Goal: Task Accomplishment & Management: Complete application form

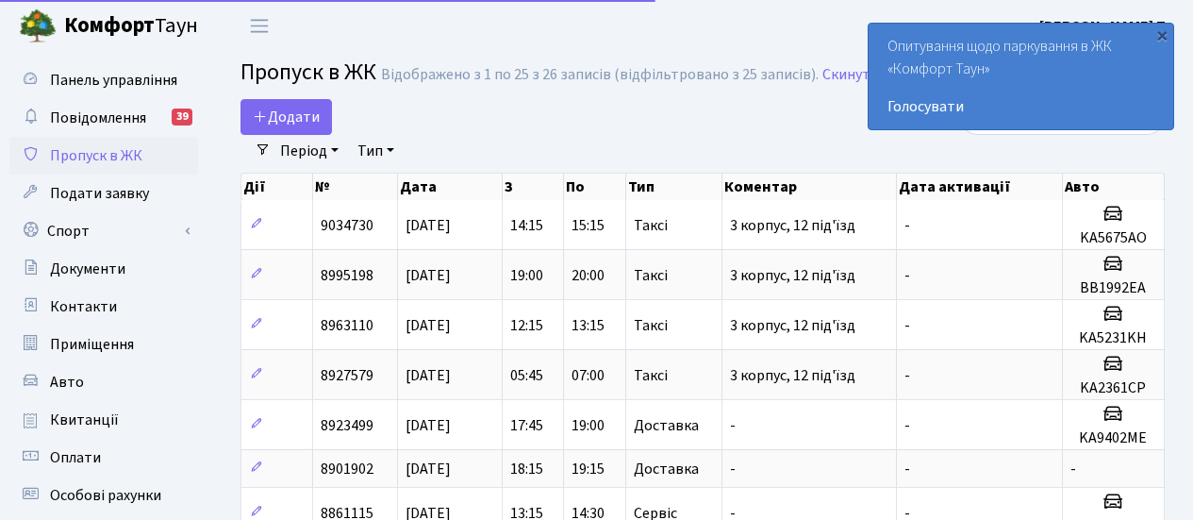
select select "25"
click at [275, 128] on link "Додати" at bounding box center [287, 117] width 92 height 36
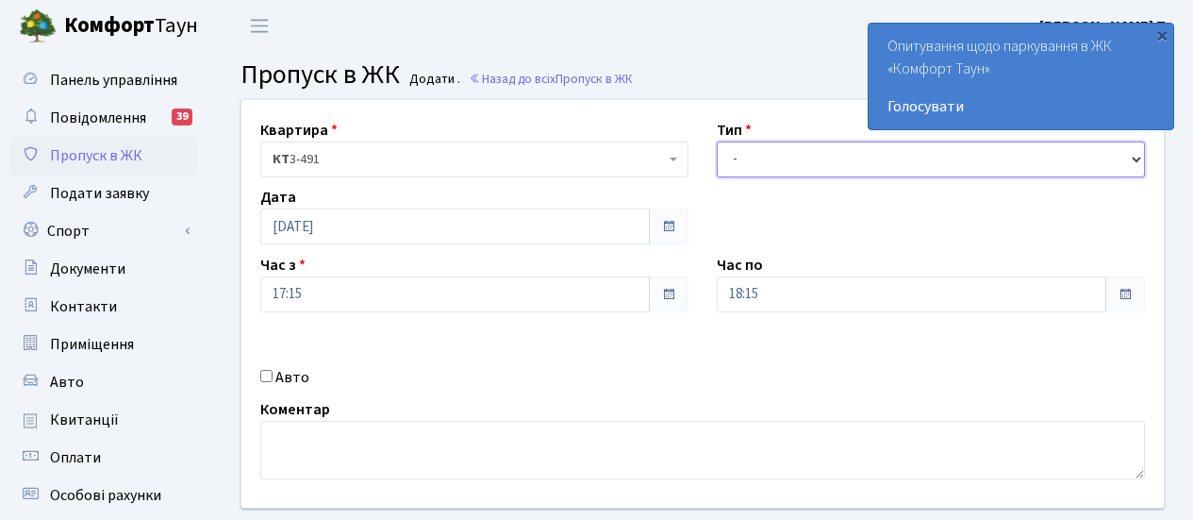
click at [1138, 166] on select "- Доставка Таксі Гості Сервіс" at bounding box center [931, 160] width 428 height 36
select select "2"
click at [717, 142] on select "- Доставка Таксі Гості Сервіс" at bounding box center [931, 160] width 428 height 36
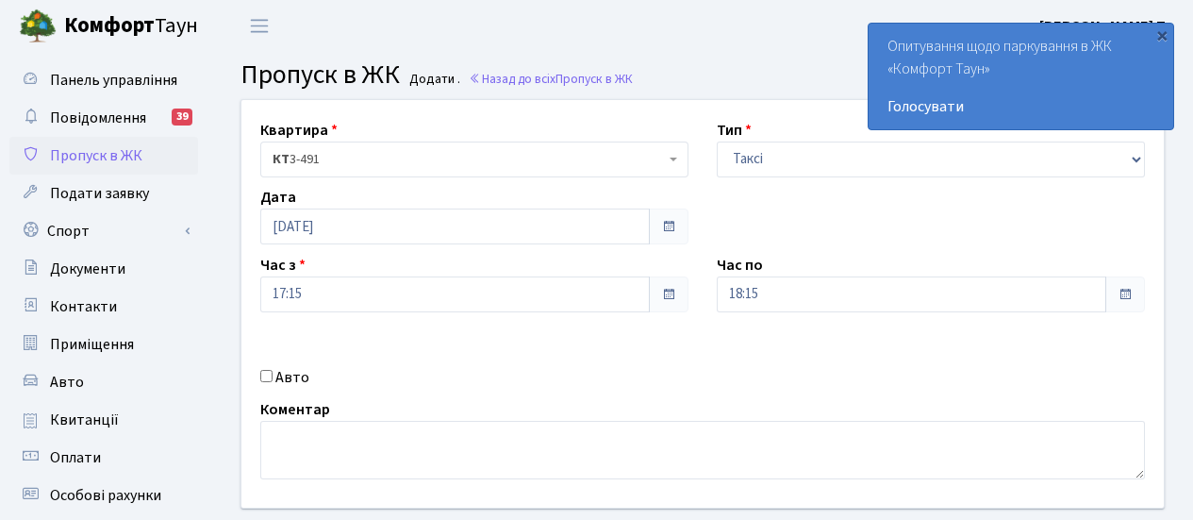
click at [284, 375] on label "Авто" at bounding box center [292, 377] width 34 height 23
click at [273, 375] on input "Авто" at bounding box center [266, 376] width 12 height 12
checkbox input "true"
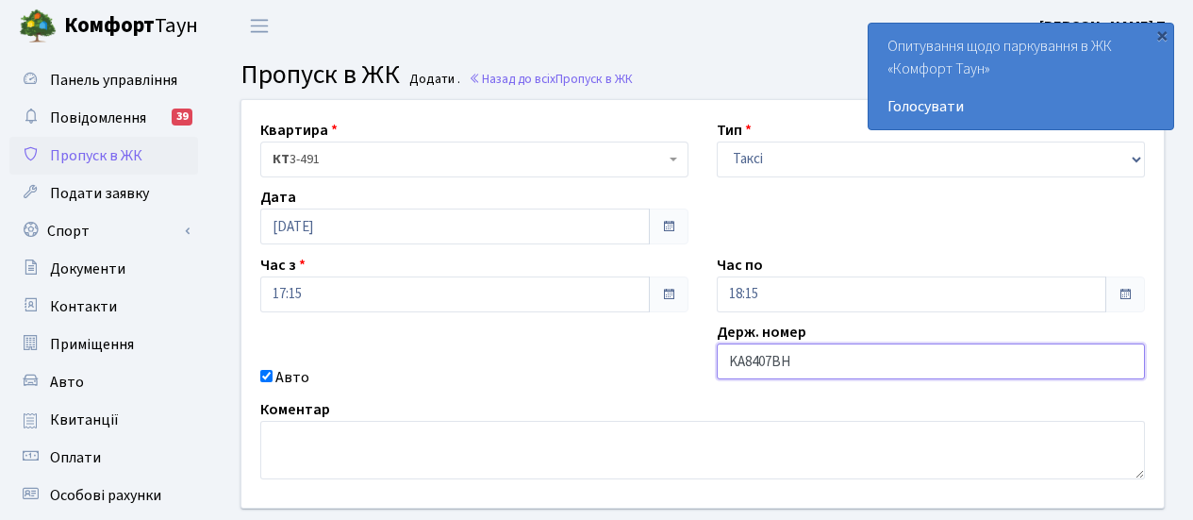
drag, startPoint x: 799, startPoint y: 356, endPoint x: 717, endPoint y: 366, distance: 82.7
click at [717, 366] on input "KA8407BH" at bounding box center [931, 361] width 428 height 36
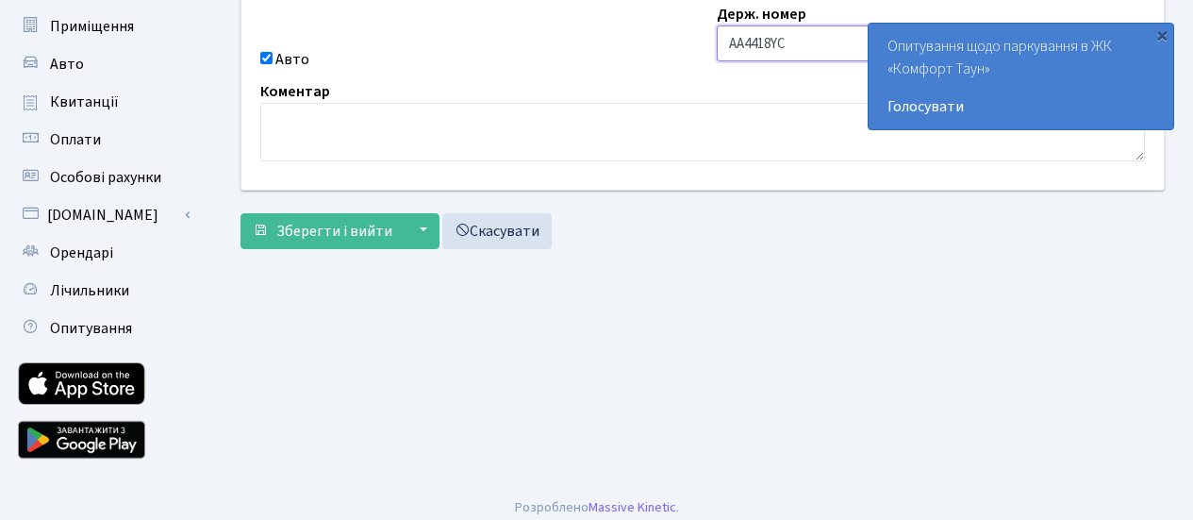
scroll to position [329, 0]
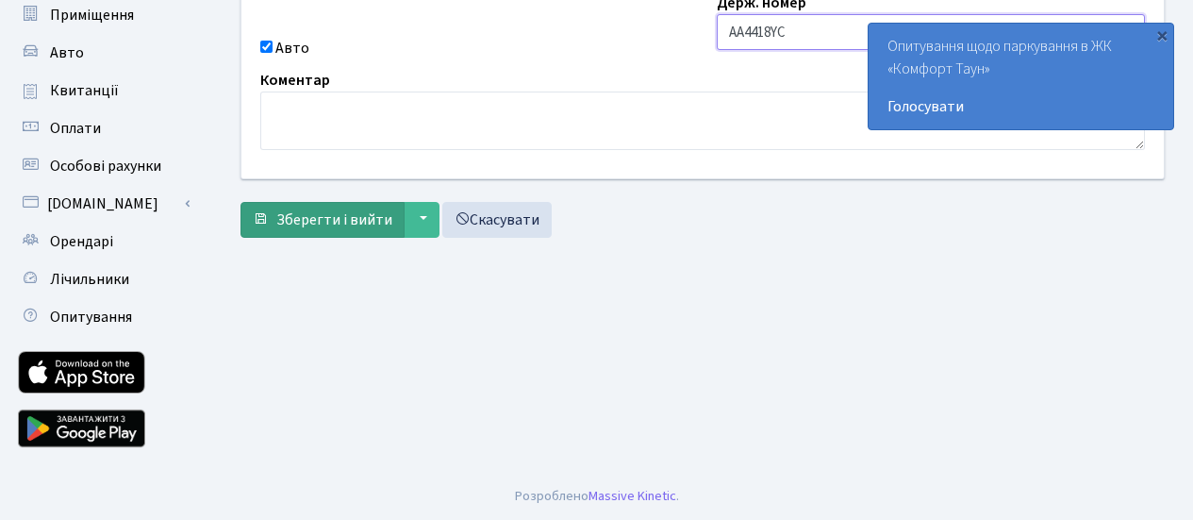
type input "AA4418YC"
click at [366, 226] on span "Зберегти і вийти" at bounding box center [334, 219] width 116 height 21
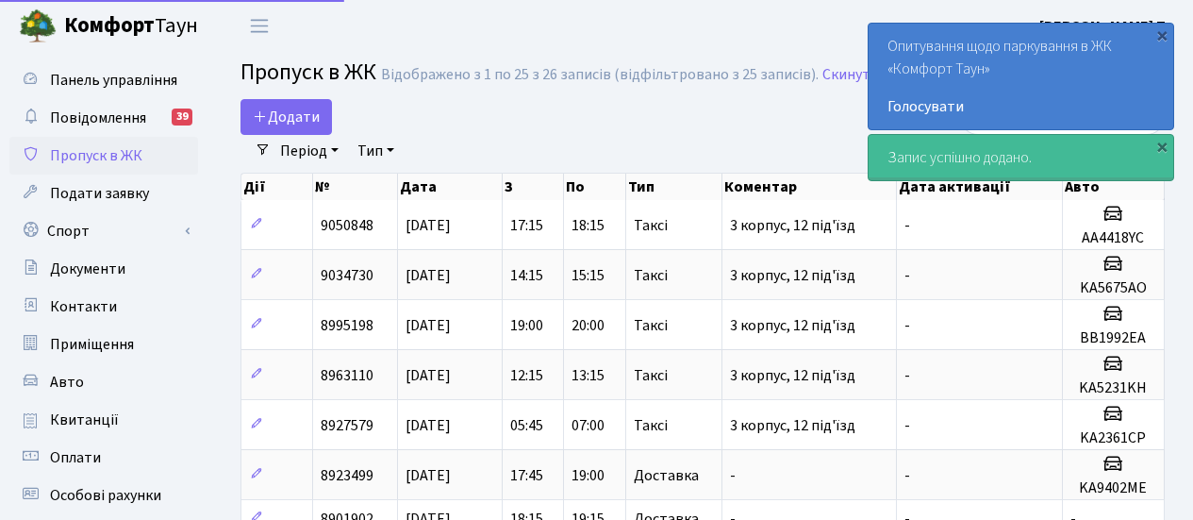
select select "25"
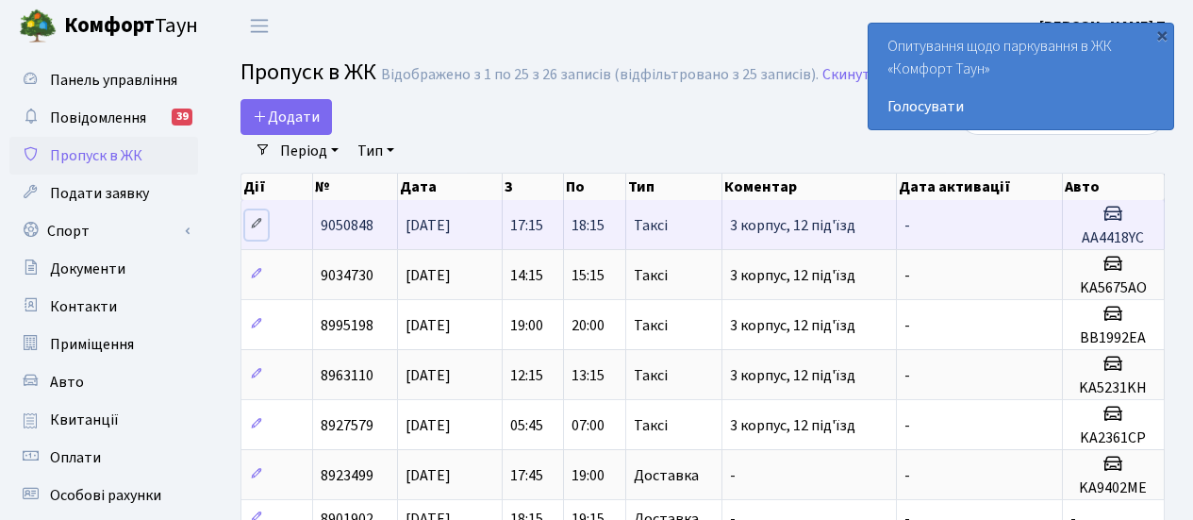
click at [246, 218] on link at bounding box center [256, 224] width 23 height 29
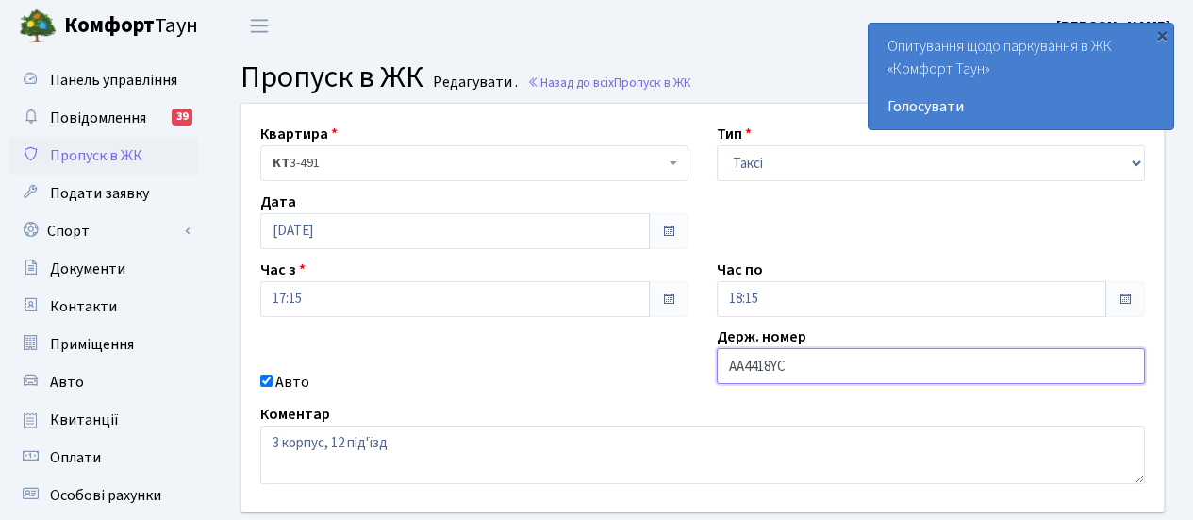
drag, startPoint x: 814, startPoint y: 367, endPoint x: 659, endPoint y: 368, distance: 155.7
click at [659, 368] on div "Квартира <b>КТ</b>&nbsp;&nbsp;&nbsp;&nbsp;3-491 КТ 3-491 Тип - Доставка Таксі Г…" at bounding box center [702, 308] width 951 height 408
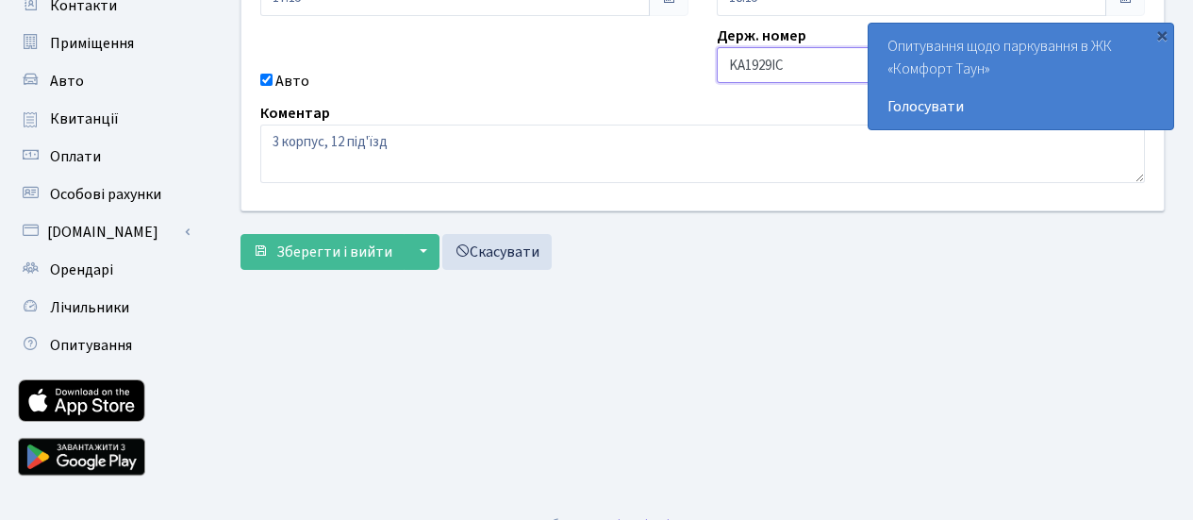
scroll to position [329, 0]
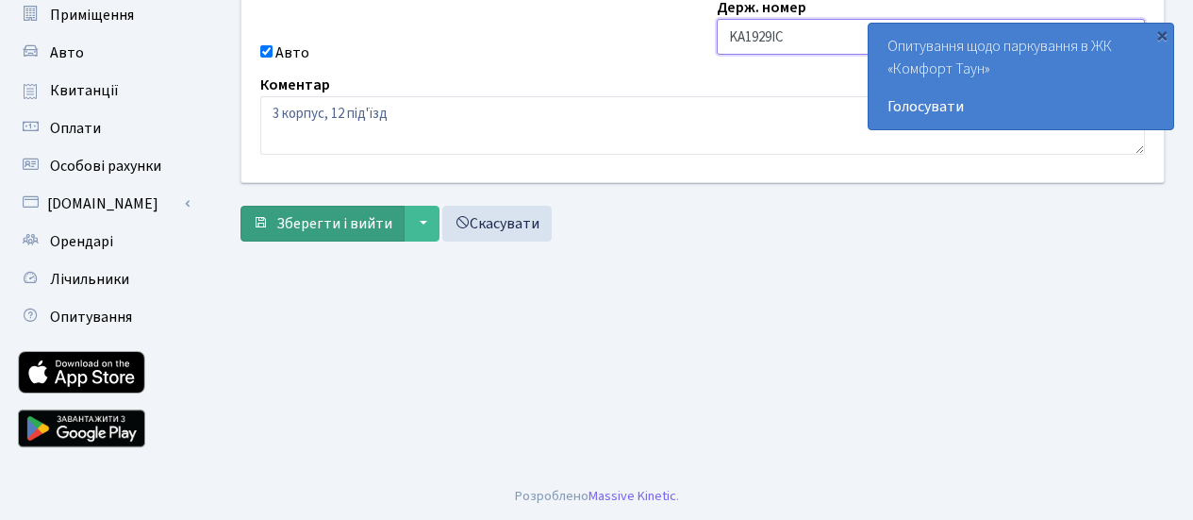
type input "KA1929IC"
click at [363, 227] on span "Зберегти і вийти" at bounding box center [334, 223] width 116 height 21
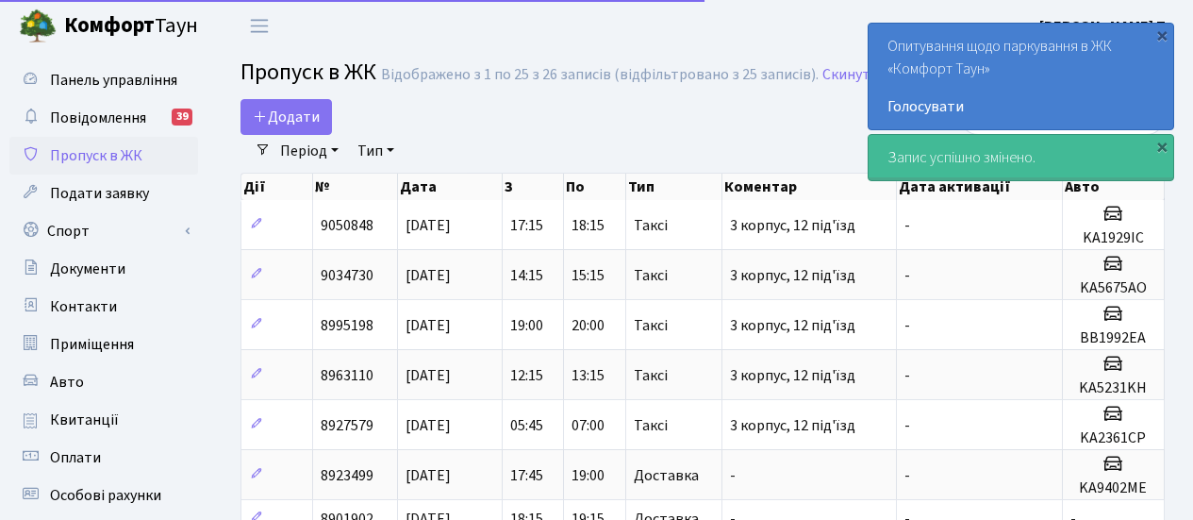
select select "25"
